Goal: Task Accomplishment & Management: Manage account settings

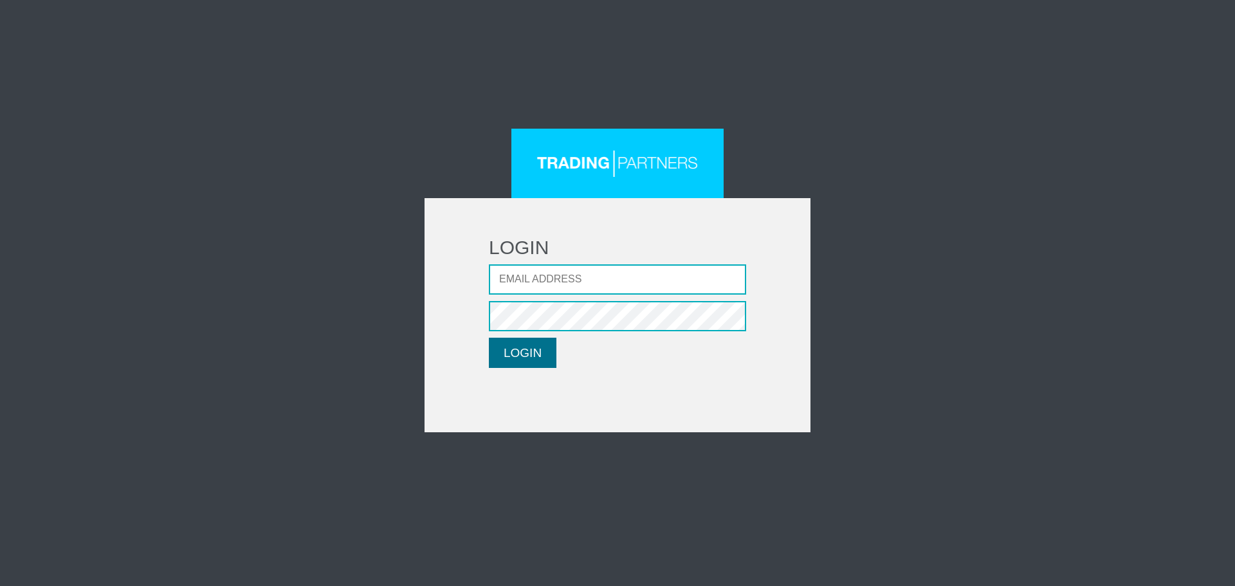
type input "CRousou@fxcess.com"
click at [513, 353] on button "LOGIN" at bounding box center [523, 353] width 68 height 30
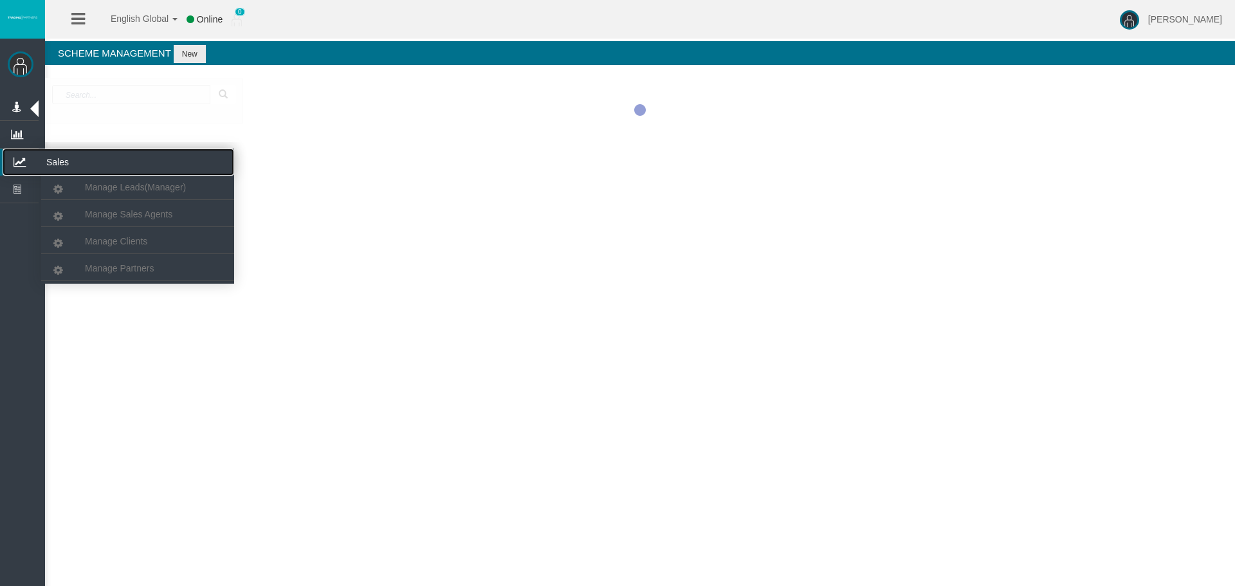
click at [23, 154] on icon at bounding box center [20, 162] width 34 height 27
click at [135, 269] on span "Manage Partners" at bounding box center [119, 268] width 69 height 10
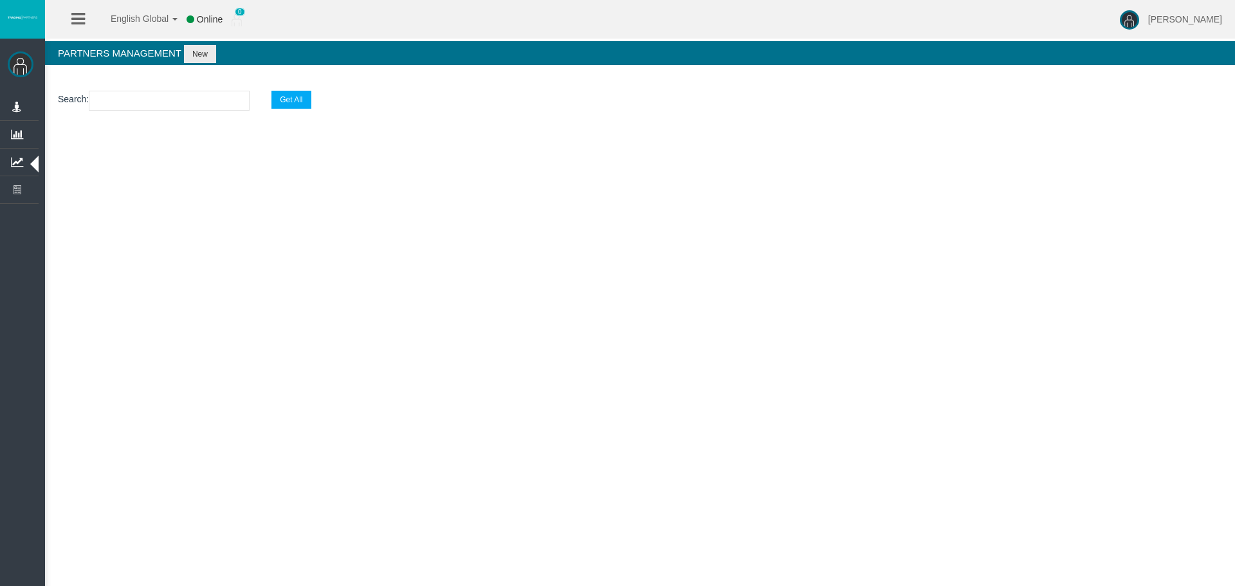
click at [135, 100] on input "text" at bounding box center [169, 101] width 161 height 20
paste input "IB11yau"
type input "IB11yau"
select select "25"
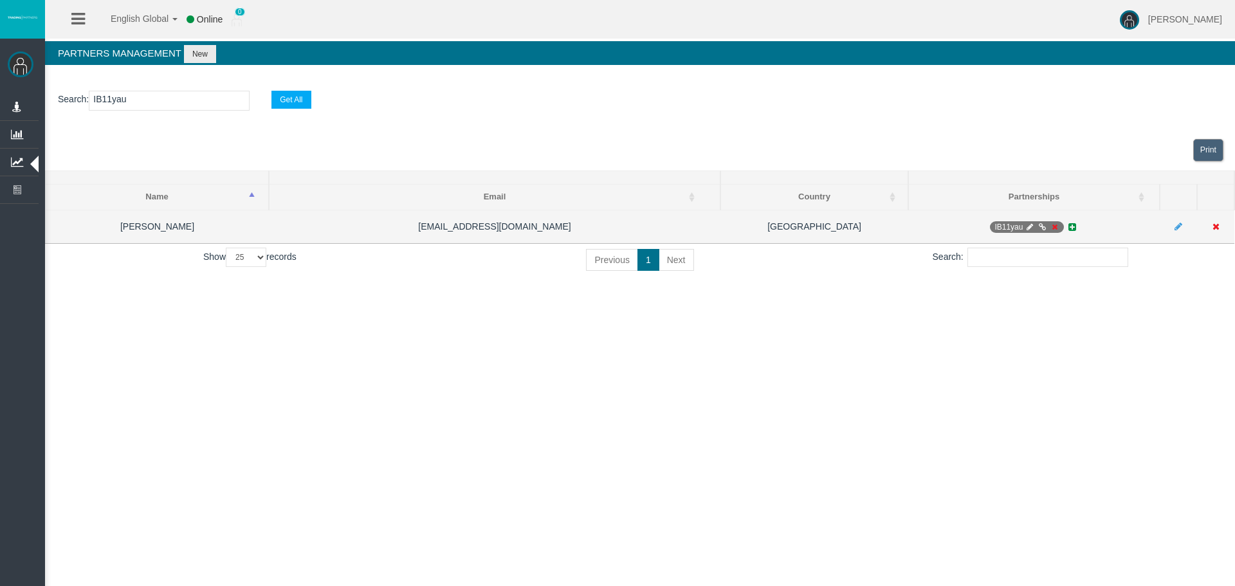
type input "IB11yau"
click at [1058, 221] on span "IB11yau" at bounding box center [1026, 227] width 73 height 12
click at [1053, 225] on icon at bounding box center [1054, 227] width 10 height 8
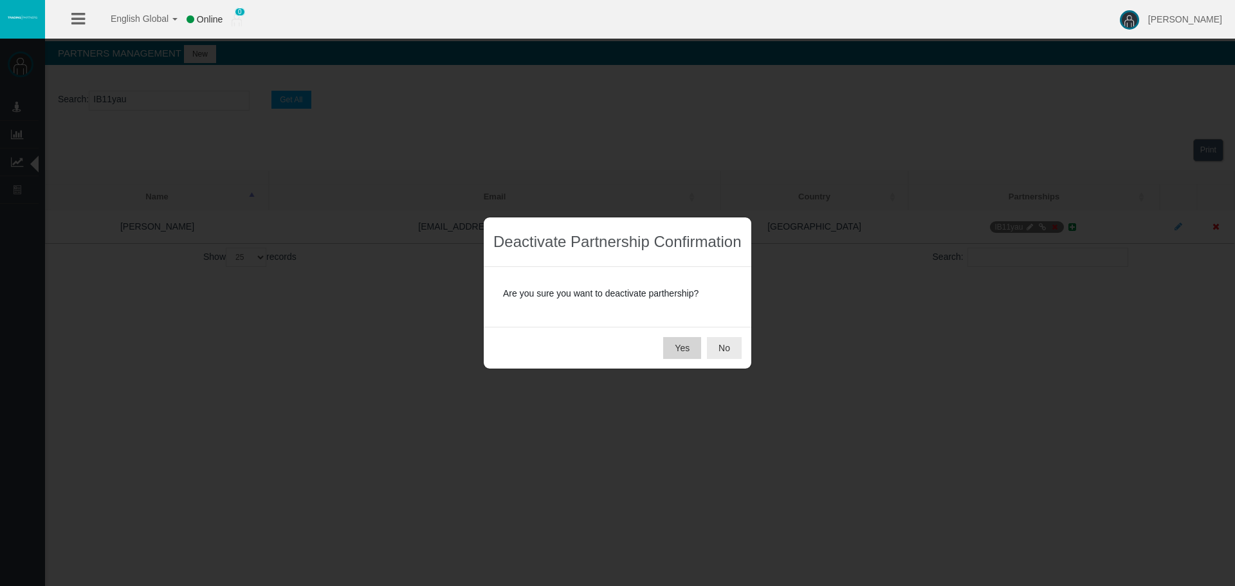
click at [687, 346] on button "Yes" at bounding box center [682, 348] width 38 height 22
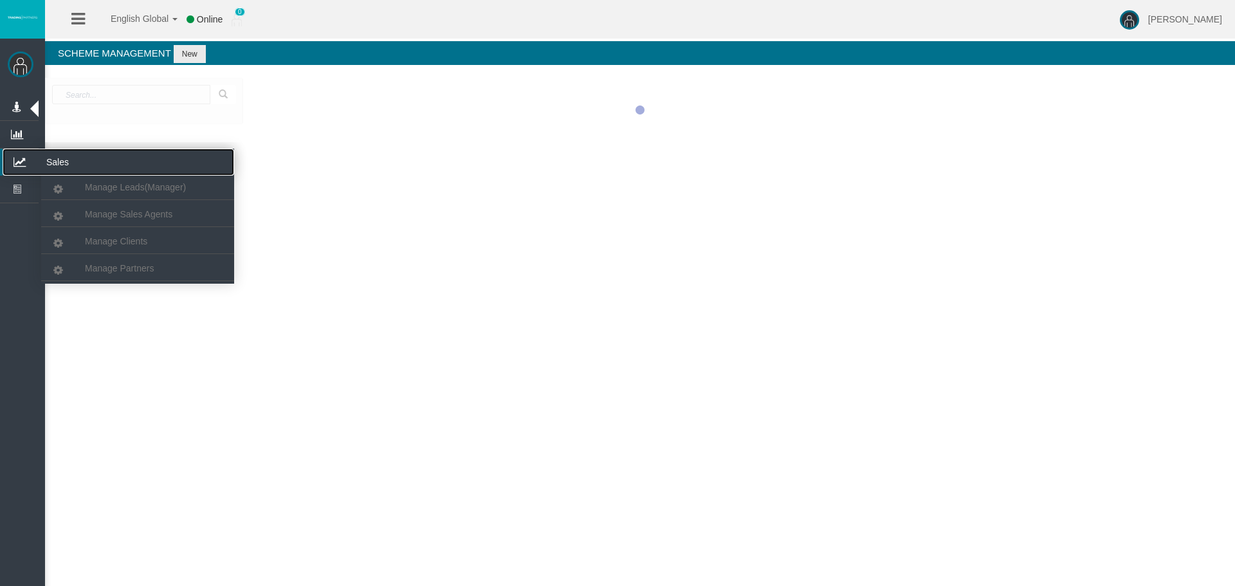
click at [21, 162] on icon at bounding box center [20, 162] width 34 height 27
click at [136, 270] on span "Manage Partners" at bounding box center [119, 268] width 69 height 10
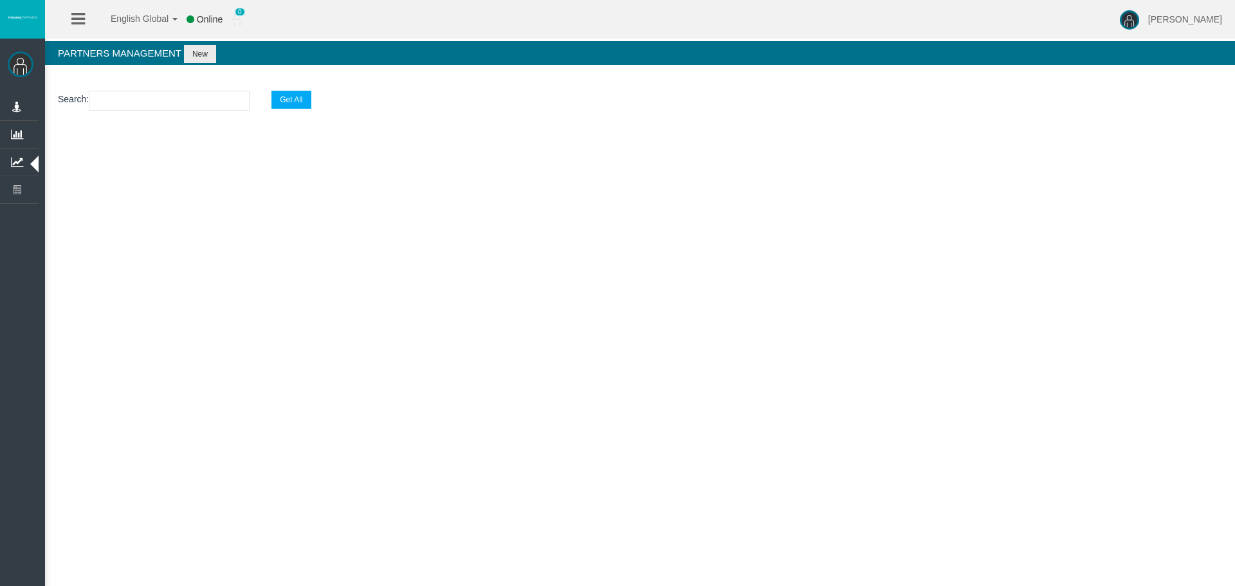
click at [143, 102] on input "text" at bounding box center [169, 101] width 161 height 20
paste input "IBbm8a9"
type input "IBbm8a9"
select select "25"
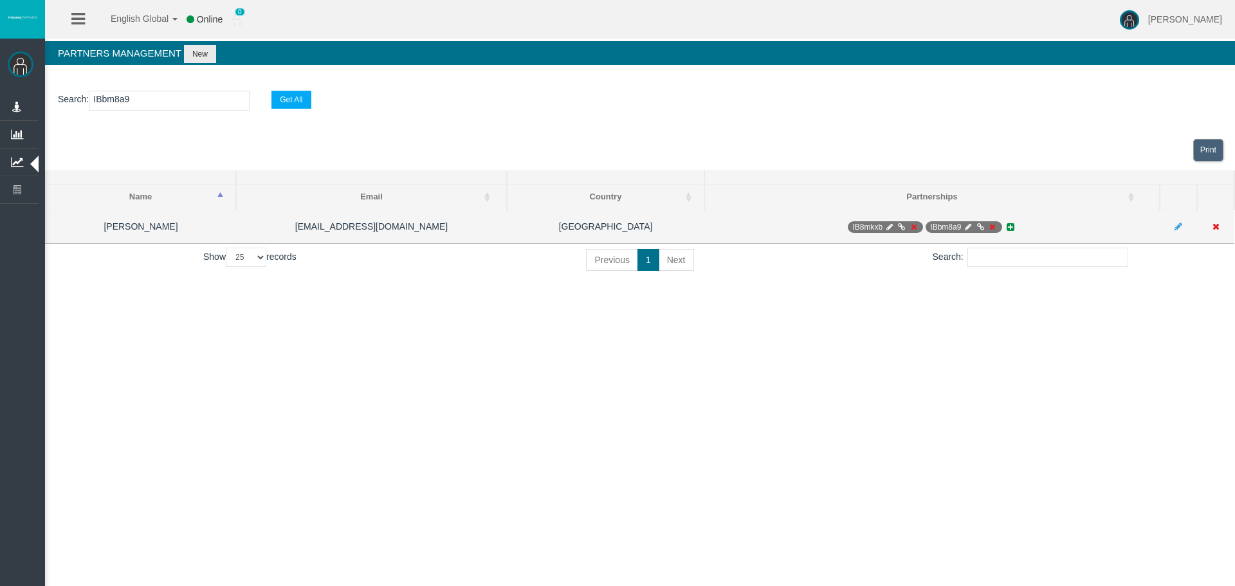
type input "IBbm8a9"
click at [966, 222] on span "IBbm8a9" at bounding box center [964, 227] width 76 height 12
click at [967, 226] on icon at bounding box center [969, 227] width 10 height 8
select select "1"
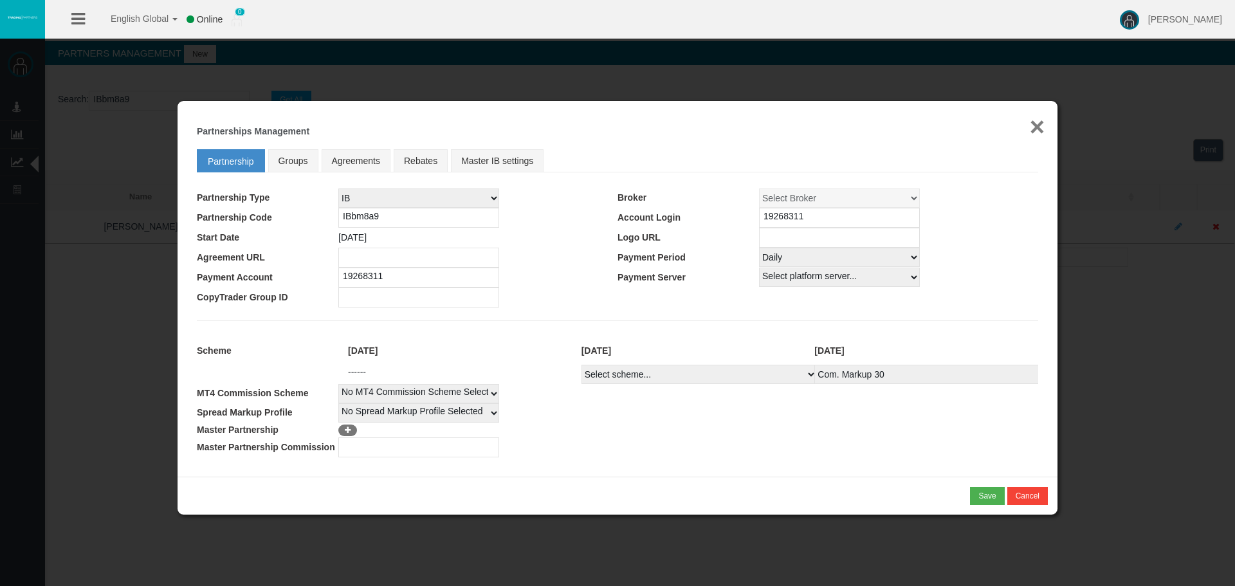
click at [1043, 127] on button "×" at bounding box center [1037, 127] width 15 height 26
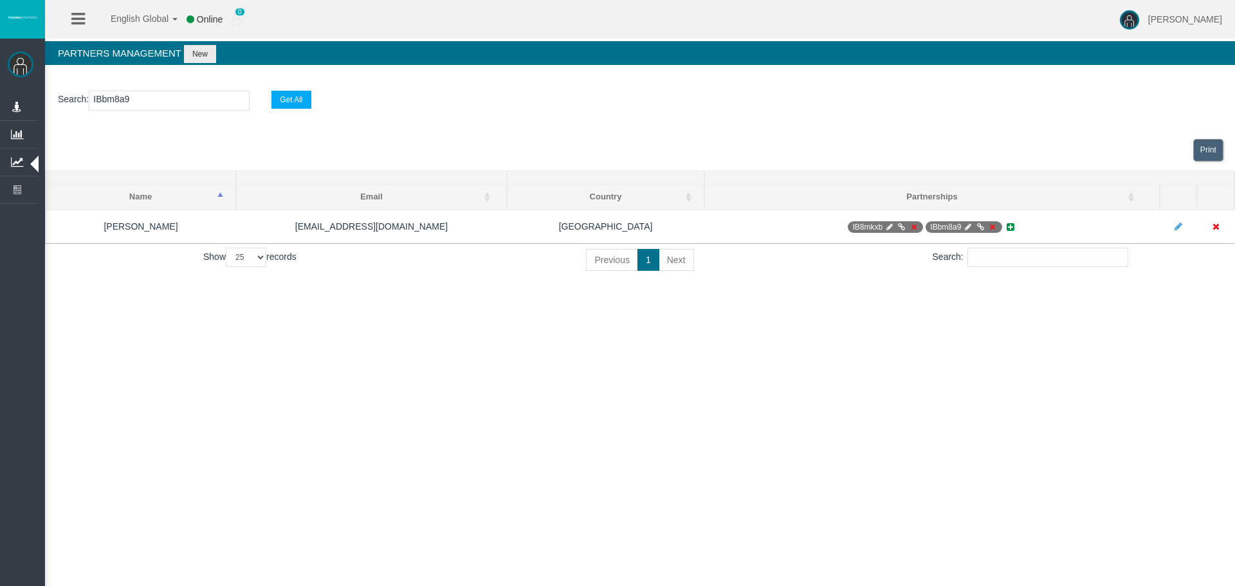
click at [108, 102] on input "IBbm8a9" at bounding box center [169, 101] width 161 height 20
paste input "ci0p1"
type input "IBci0p1"
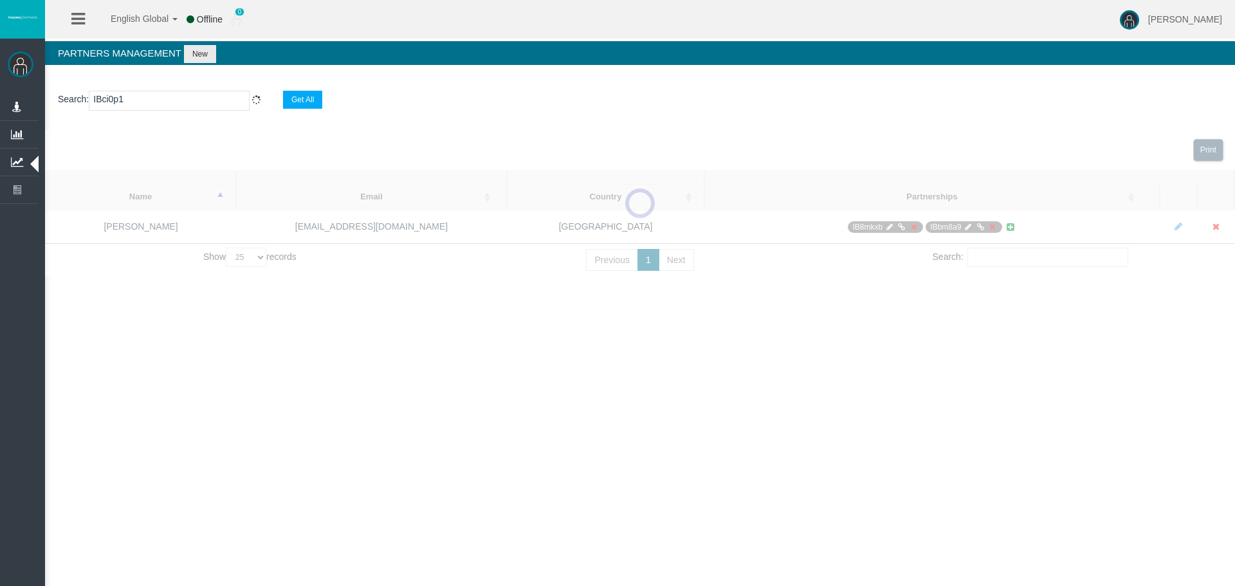
select select "25"
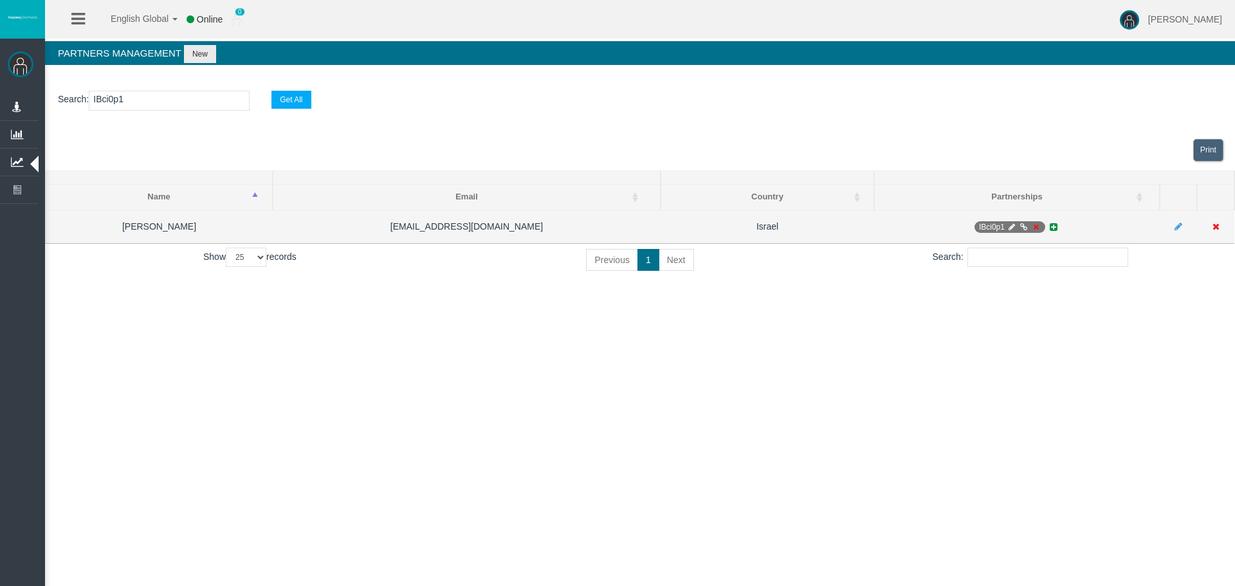
click at [1040, 228] on icon at bounding box center [1036, 227] width 10 height 8
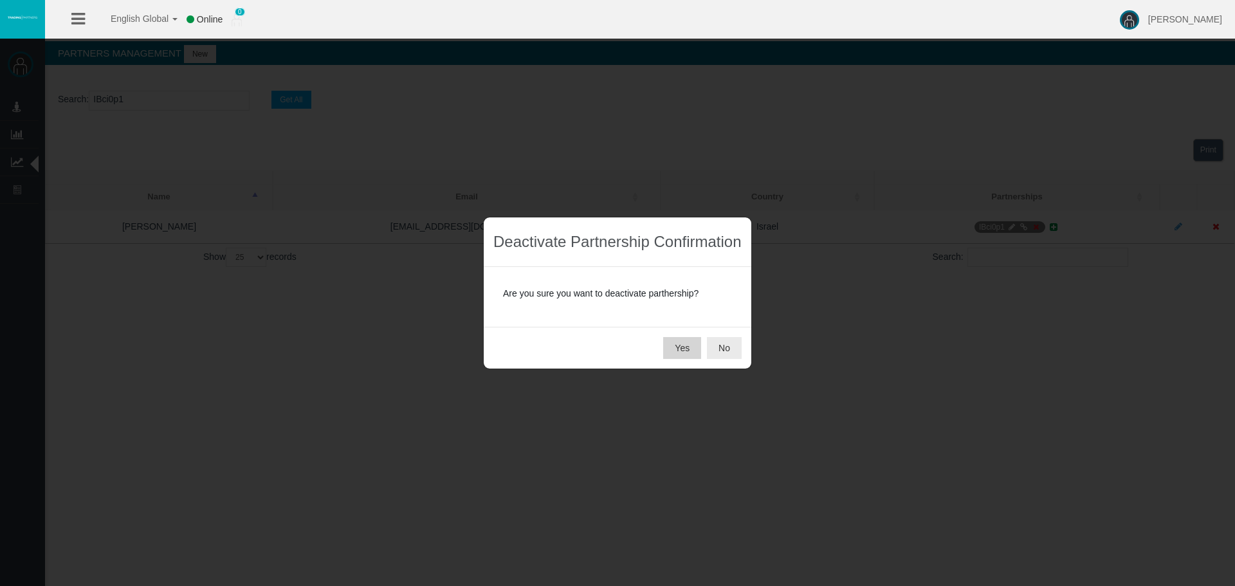
drag, startPoint x: 666, startPoint y: 349, endPoint x: 546, endPoint y: 347, distance: 120.3
click at [669, 348] on button "Yes" at bounding box center [682, 348] width 38 height 22
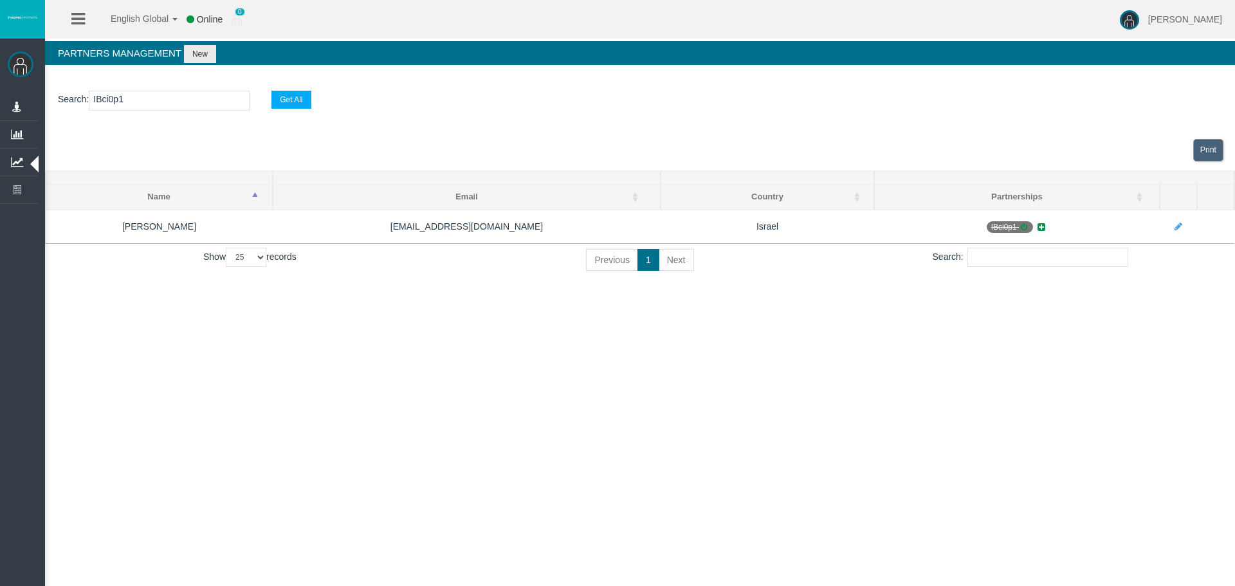
click at [116, 101] on input "IBci0p1" at bounding box center [169, 101] width 161 height 20
paste input "mxeu"
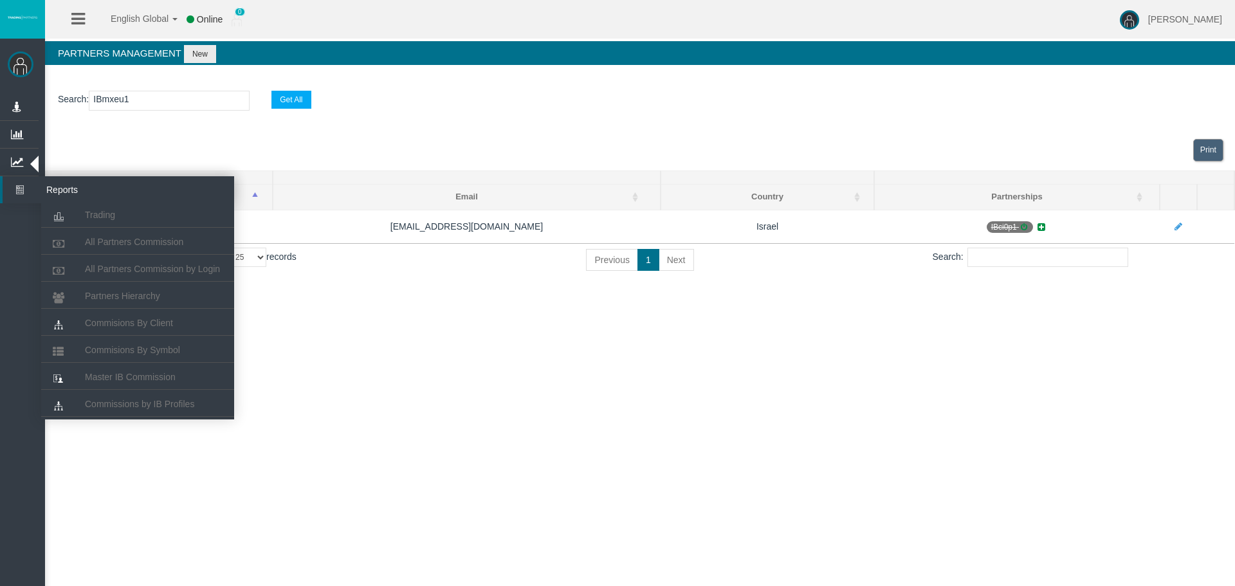
type input "IBmxeu1"
click at [16, 192] on icon at bounding box center [20, 189] width 34 height 27
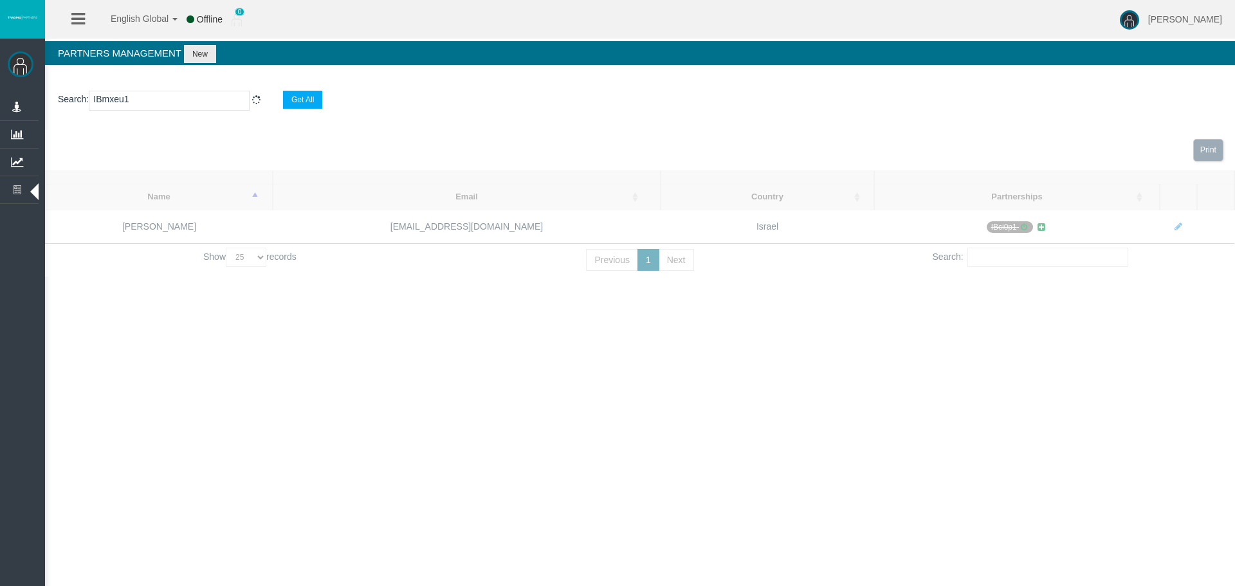
select select "25"
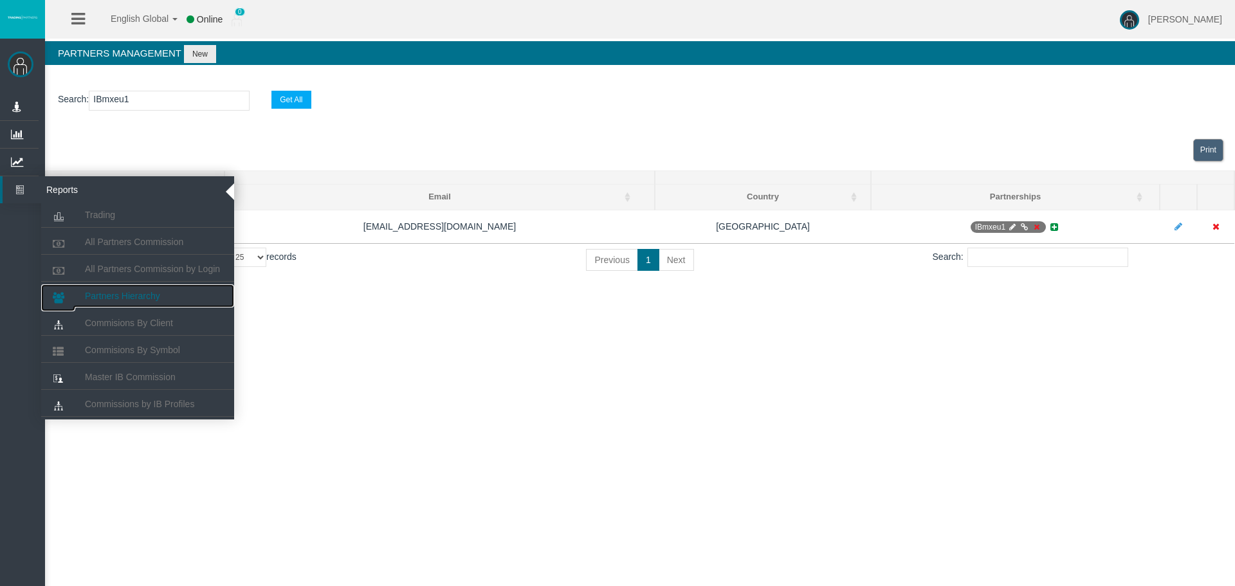
click at [124, 294] on span "Partners Hierarchy" at bounding box center [122, 296] width 75 height 10
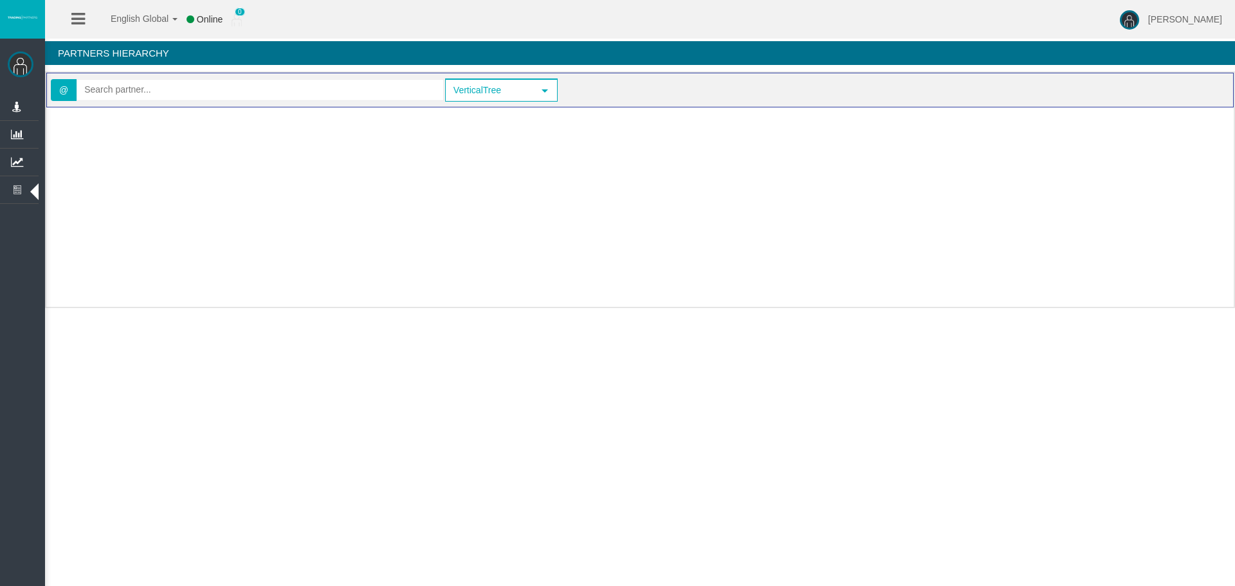
click at [163, 101] on div "@" at bounding box center [247, 90] width 393 height 26
click at [151, 93] on input "text" at bounding box center [260, 90] width 366 height 20
paste input "IBmxeu1"
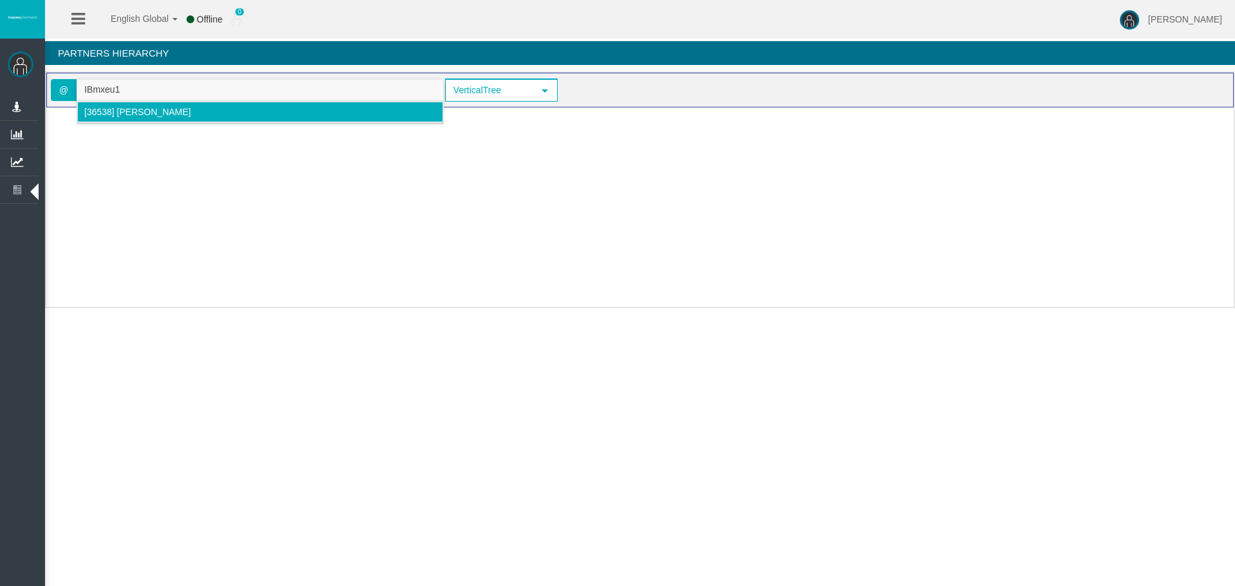
click at [141, 113] on span "[36538] [PERSON_NAME]" at bounding box center [137, 112] width 107 height 10
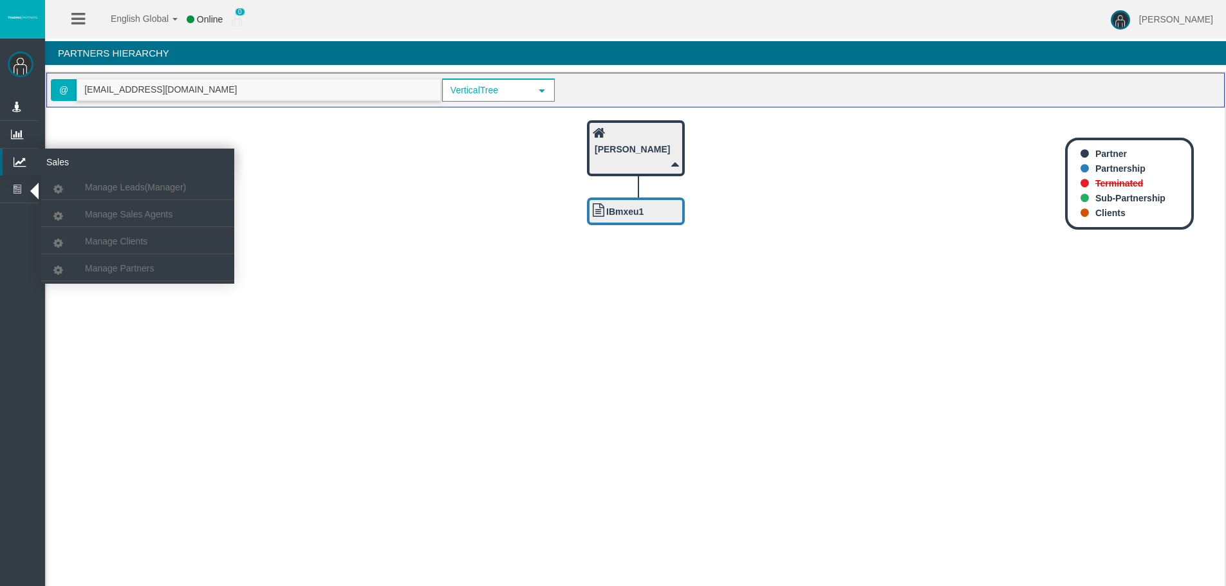
type input "[EMAIL_ADDRESS][DOMAIN_NAME]"
drag, startPoint x: 12, startPoint y: 155, endPoint x: 23, endPoint y: 162, distance: 12.7
click at [12, 155] on icon at bounding box center [20, 162] width 34 height 27
click at [93, 272] on span "Manage Partners" at bounding box center [119, 268] width 69 height 10
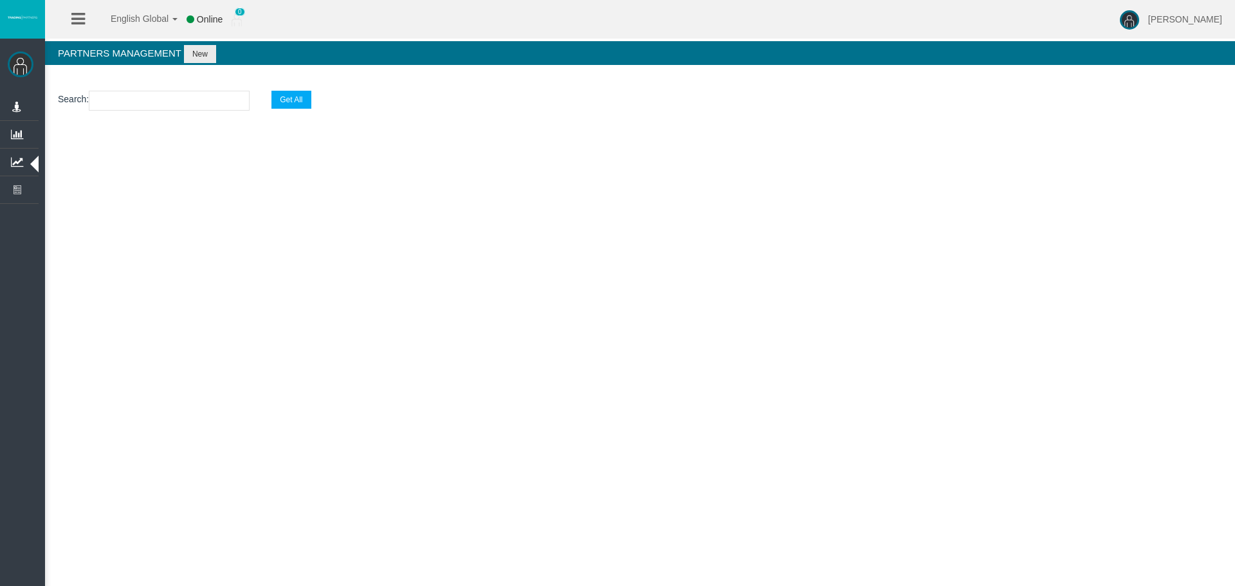
click at [122, 98] on input "text" at bounding box center [169, 101] width 161 height 20
paste input "IBmxeu1"
type input "IBmxeu1"
select select "25"
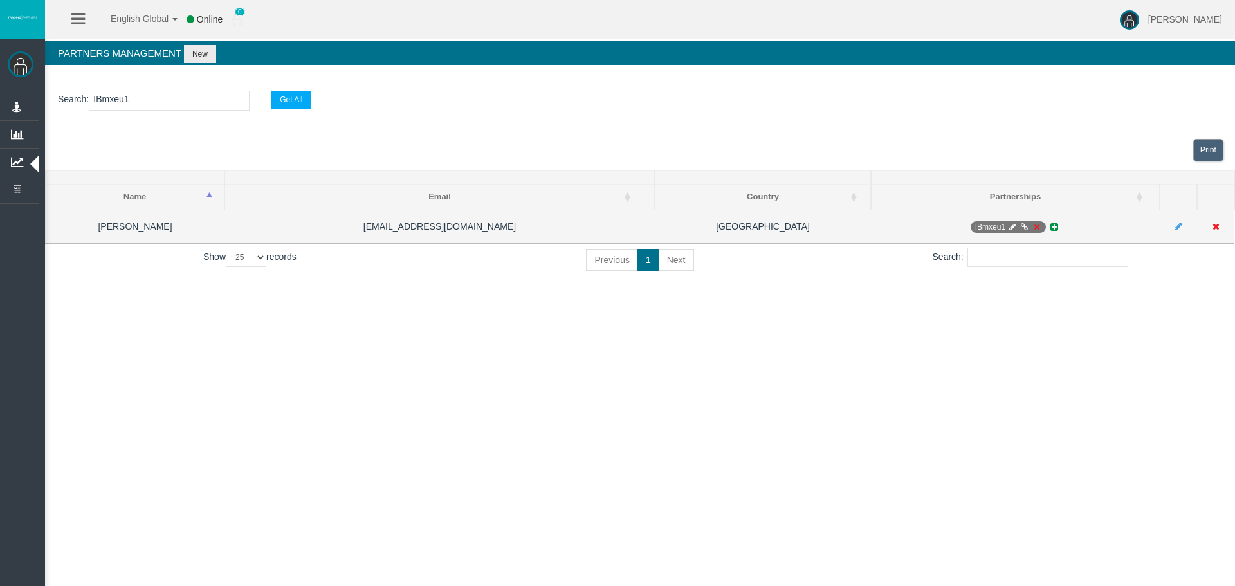
type input "IBmxeu1"
click at [1040, 227] on icon at bounding box center [1037, 227] width 10 height 8
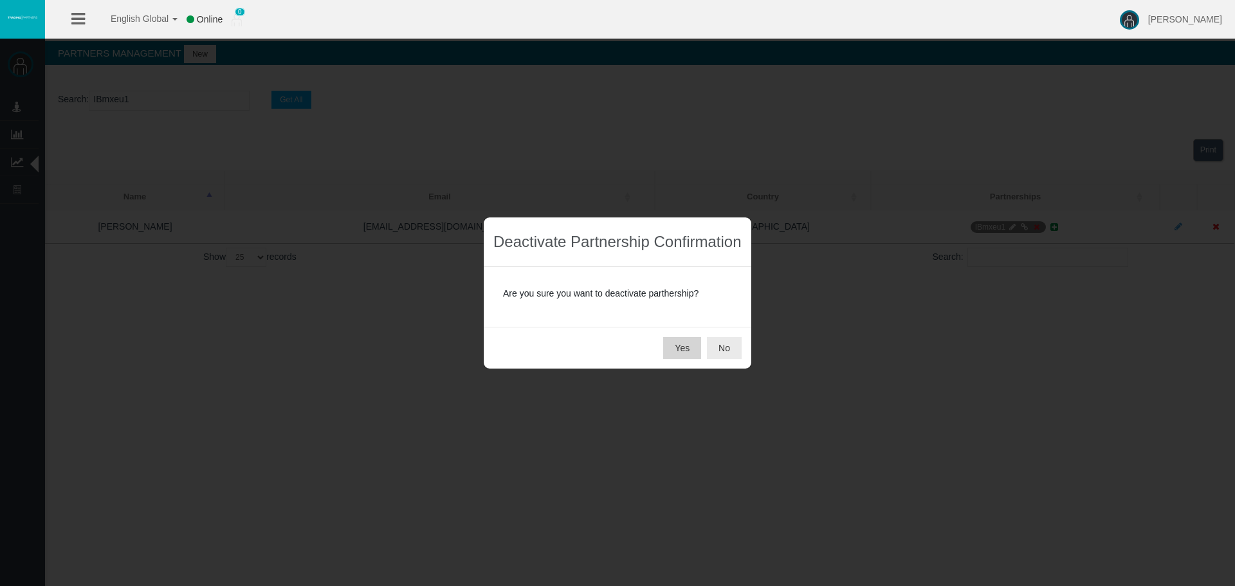
click at [691, 341] on button "Yes" at bounding box center [682, 348] width 38 height 22
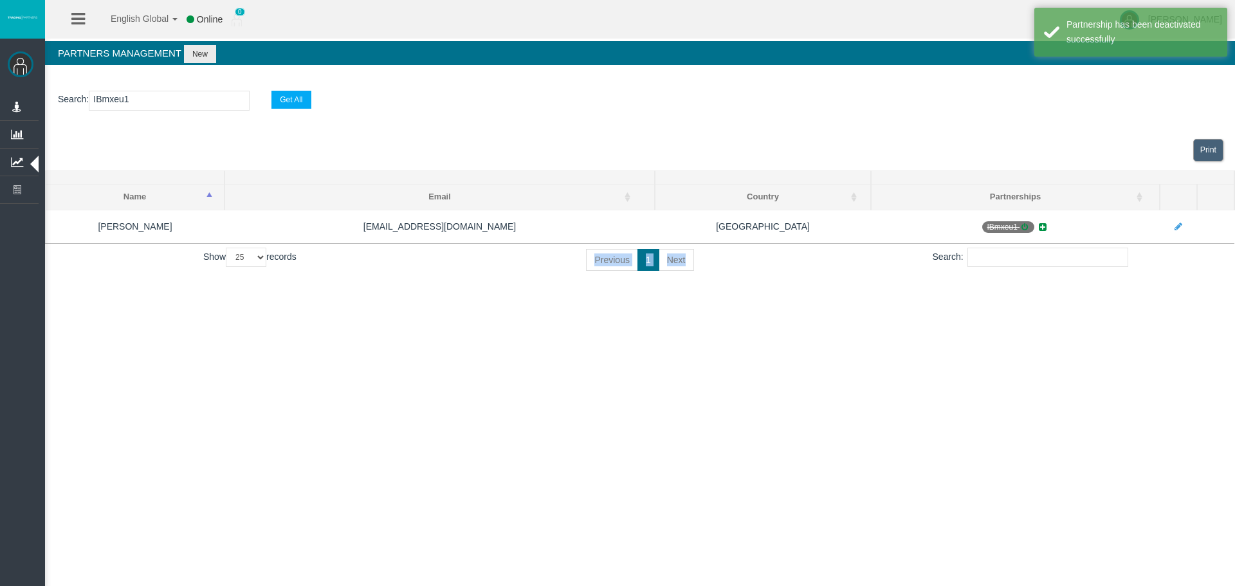
drag, startPoint x: 589, startPoint y: 527, endPoint x: 577, endPoint y: 555, distance: 30.8
click at [591, 551] on div "English Global 简体中文 English Global 日本語 한국어 Online 0 [PERSON_NAME] Help Log Out …" at bounding box center [617, 293] width 1235 height 586
